Goal: Transaction & Acquisition: Book appointment/travel/reservation

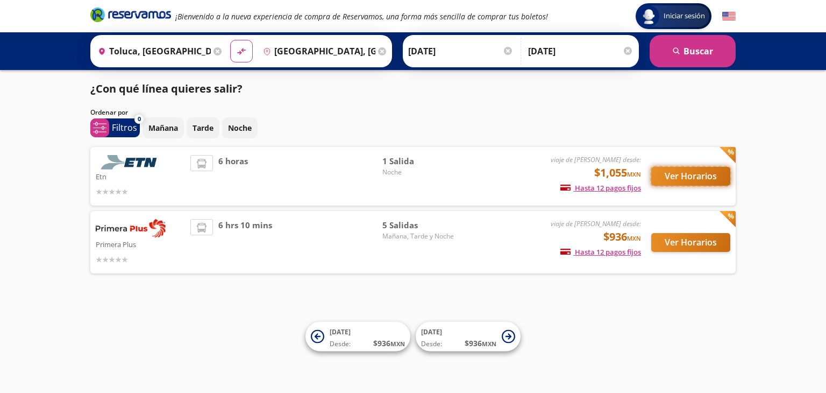
click at [689, 174] on button "Ver Horarios" at bounding box center [690, 176] width 79 height 19
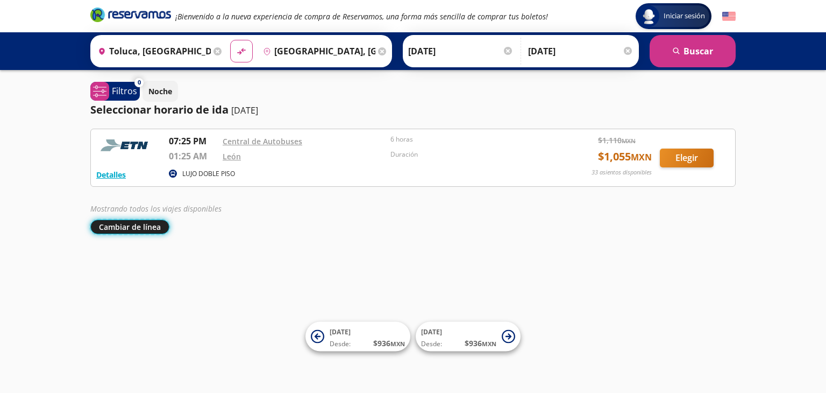
click at [104, 222] on button "Cambiar de línea" at bounding box center [129, 226] width 79 height 15
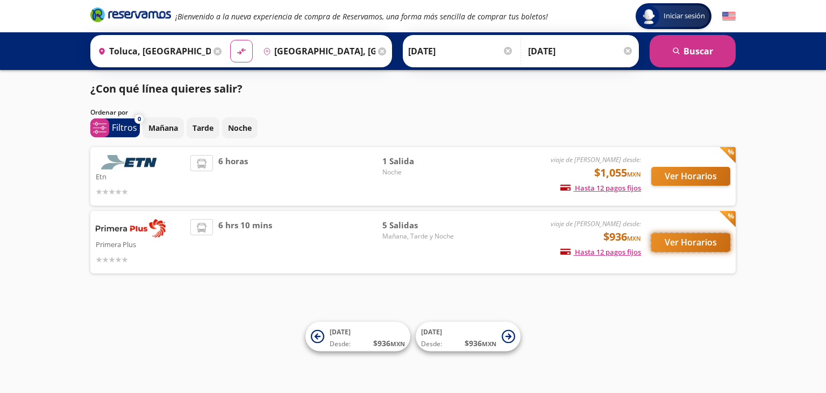
click at [696, 240] on button "Ver Horarios" at bounding box center [690, 242] width 79 height 19
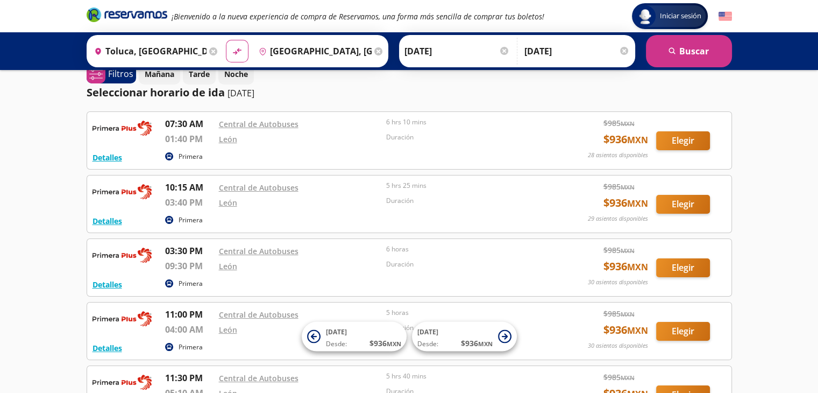
scroll to position [15, 0]
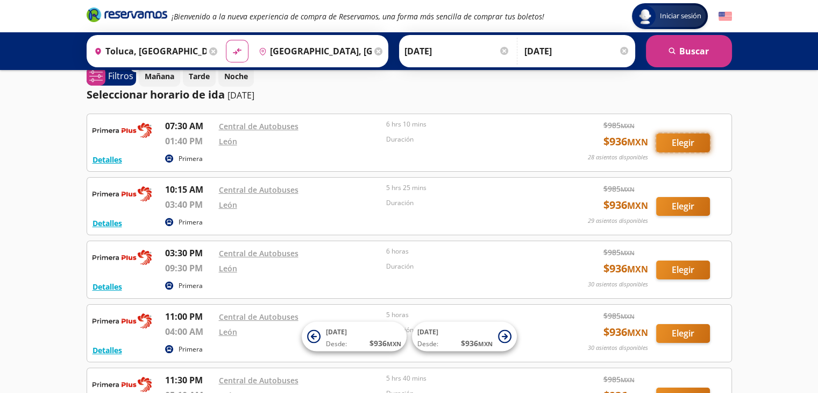
click at [675, 138] on button "Elegir" at bounding box center [683, 142] width 54 height 19
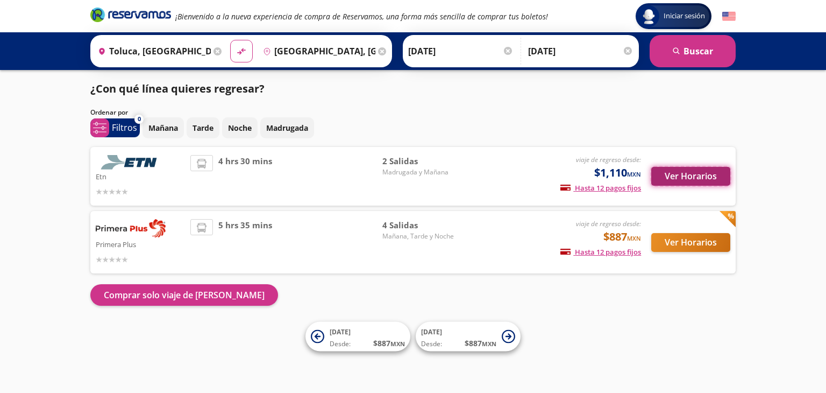
click at [711, 171] on button "Ver Horarios" at bounding box center [690, 176] width 79 height 19
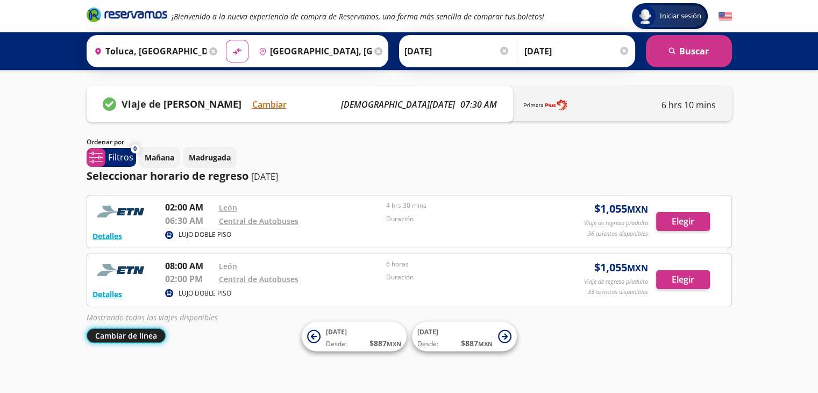
click at [124, 332] on button "Cambiar de línea" at bounding box center [126, 335] width 79 height 15
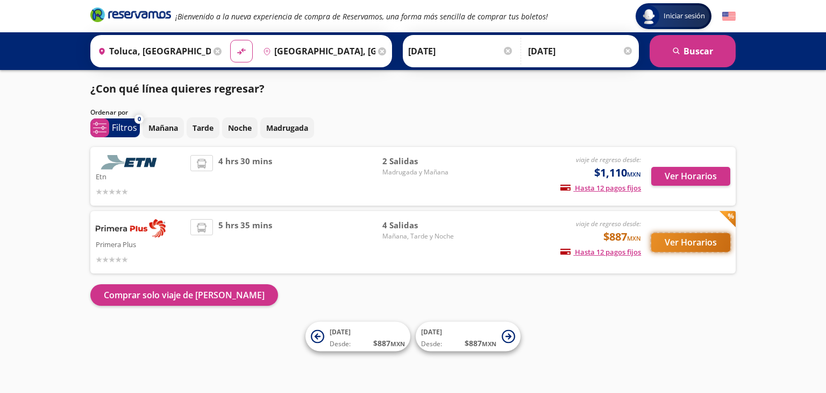
click at [688, 237] on button "Ver Horarios" at bounding box center [690, 242] width 79 height 19
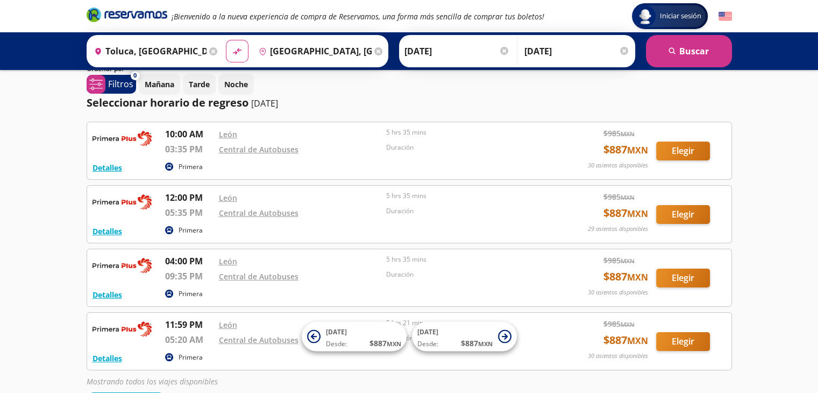
scroll to position [69, 0]
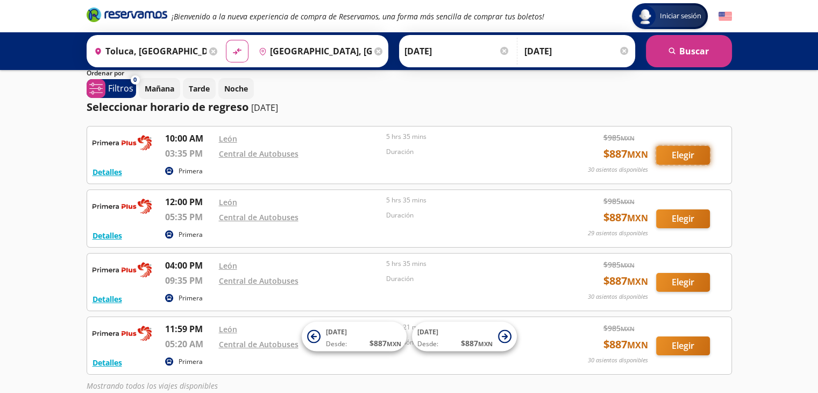
click at [679, 158] on button "Elegir" at bounding box center [683, 155] width 54 height 19
